Goal: Use online tool/utility

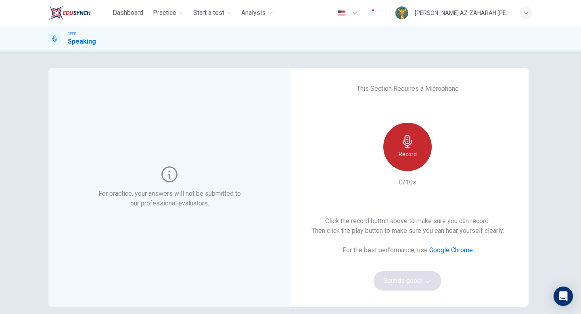
click at [404, 163] on div "Record" at bounding box center [407, 147] width 48 height 48
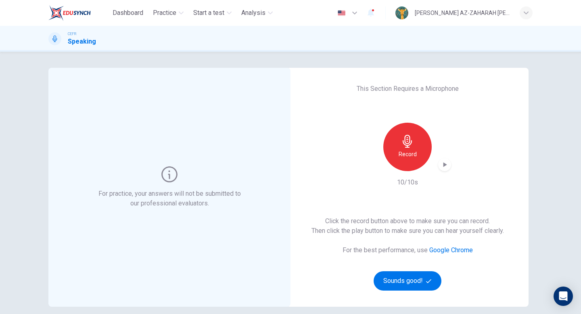
click at [447, 169] on div "button" at bounding box center [444, 164] width 13 height 13
click at [400, 283] on button "Sounds good!" at bounding box center [407, 280] width 68 height 19
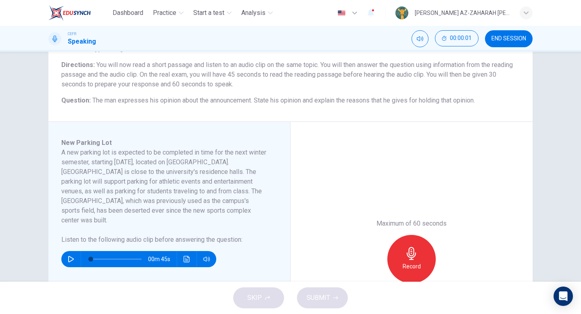
scroll to position [63, 0]
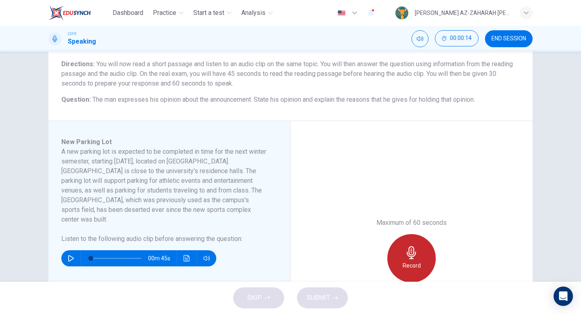
click at [405, 268] on h6 "Record" at bounding box center [411, 265] width 18 height 10
click at [405, 268] on div "Stop" at bounding box center [411, 258] width 48 height 48
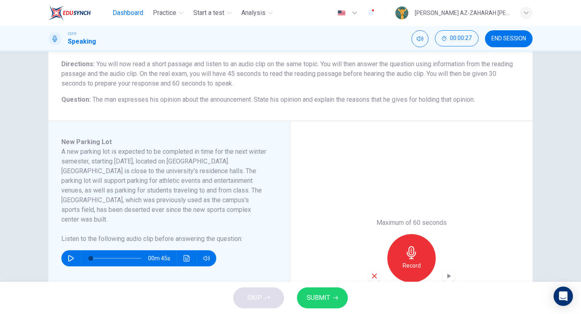
click at [136, 12] on span "Dashboard" at bounding box center [127, 13] width 31 height 10
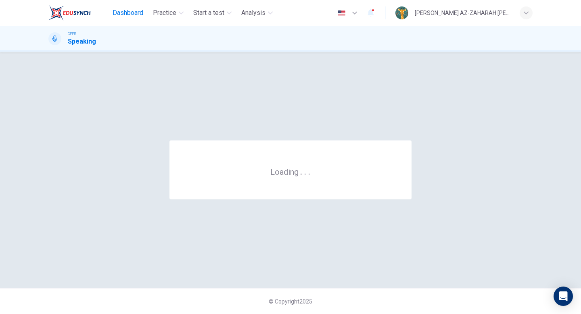
scroll to position [0, 0]
